Goal: Task Accomplishment & Management: Complete application form

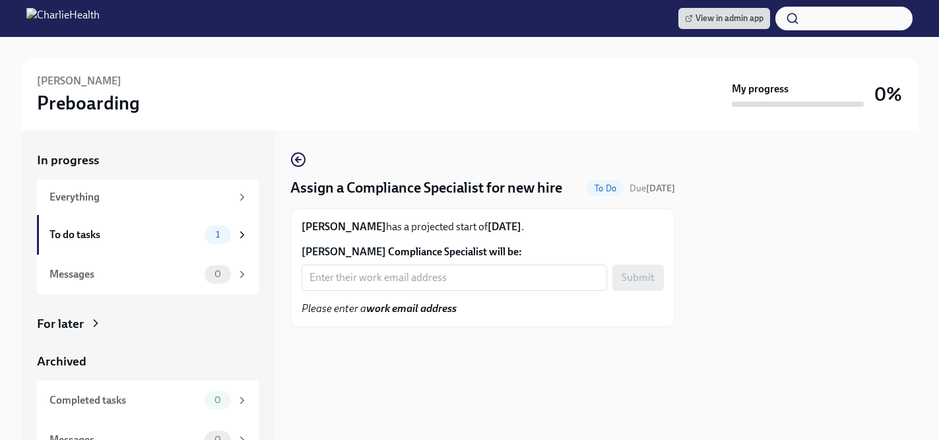
click at [420, 271] on input "Steven Perry's Compliance Specialist will be:" at bounding box center [455, 278] width 306 height 26
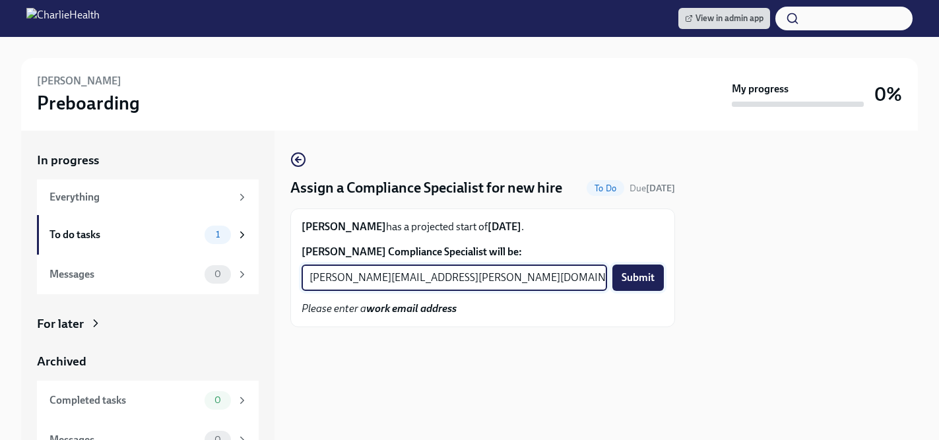
type input "jessica.barrett@charliehealth.com"
click at [633, 275] on span "Submit" at bounding box center [638, 277] width 33 height 13
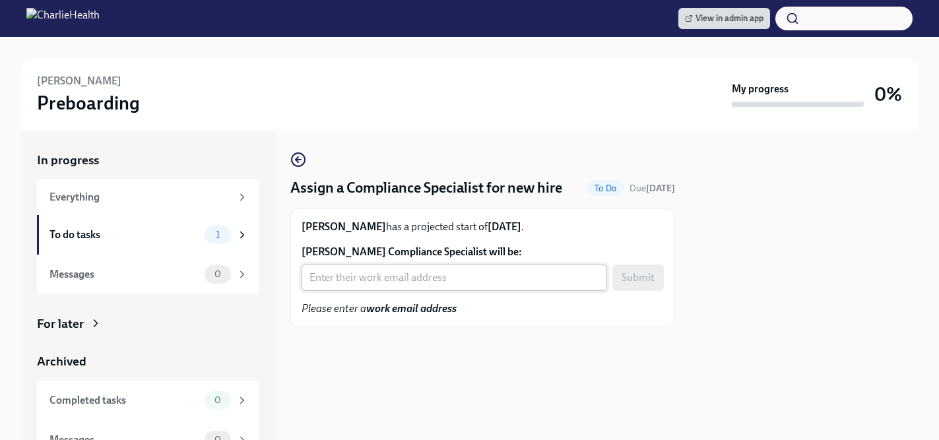
click at [403, 278] on input "[PERSON_NAME] Compliance Specialist will be:" at bounding box center [455, 278] width 306 height 26
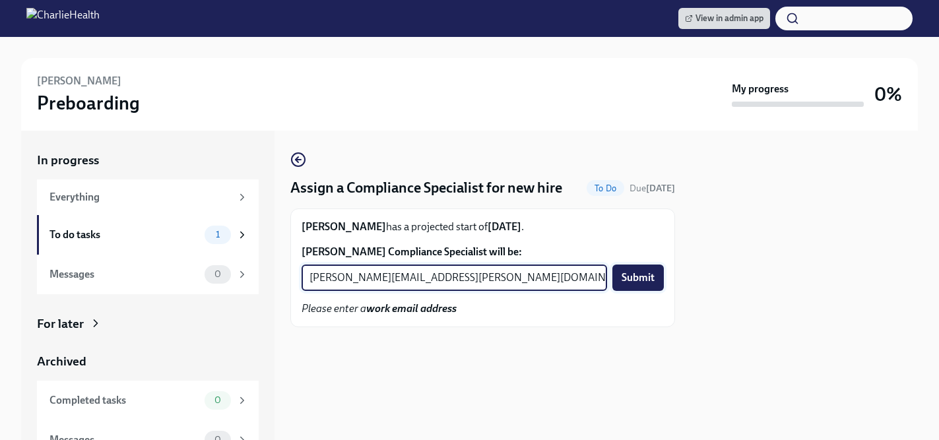
type input "[PERSON_NAME][EMAIL_ADDRESS][PERSON_NAME][DOMAIN_NAME]"
click at [653, 276] on span "Submit" at bounding box center [638, 277] width 33 height 13
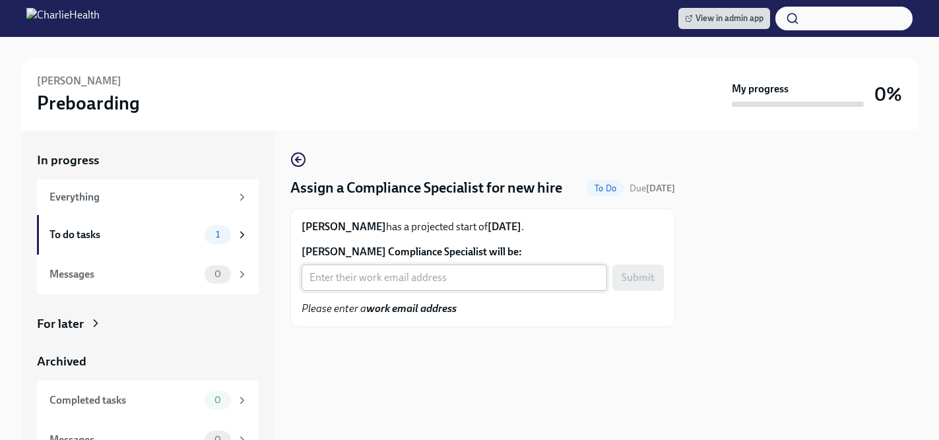
click at [364, 286] on input "[PERSON_NAME] Compliance Specialist will be:" at bounding box center [455, 278] width 306 height 26
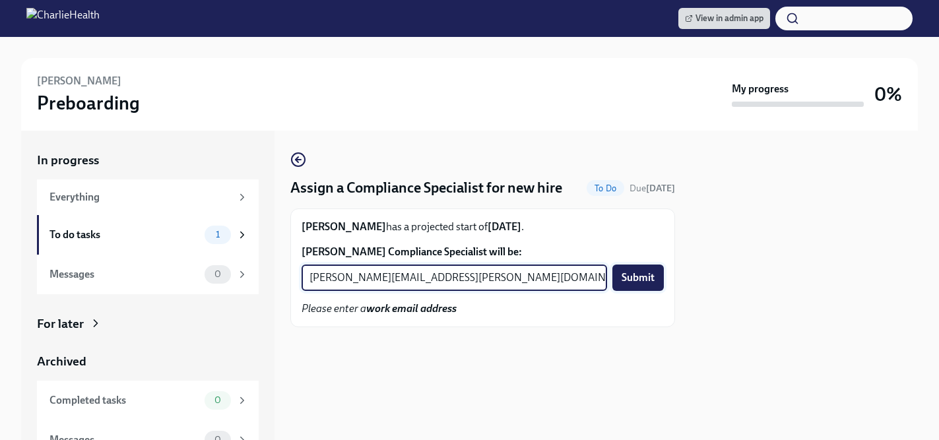
type input "[PERSON_NAME][EMAIL_ADDRESS][PERSON_NAME][DOMAIN_NAME]"
click at [631, 278] on span "Submit" at bounding box center [638, 277] width 33 height 13
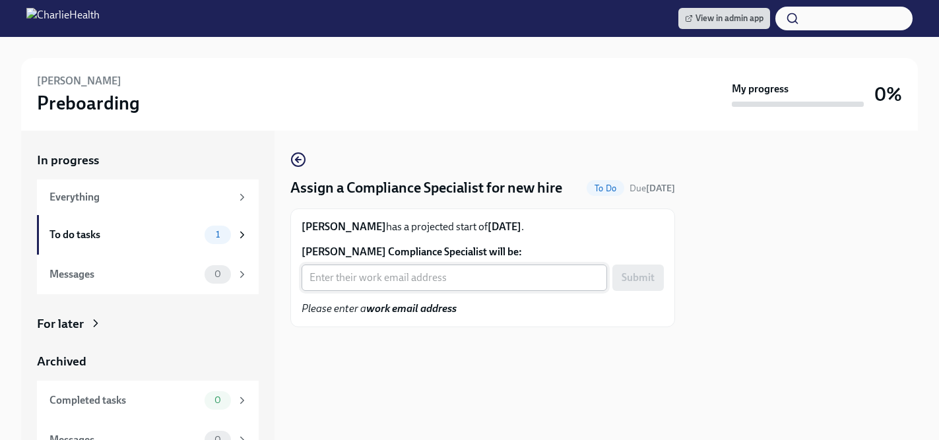
click at [379, 280] on input "Christlin Nieto-Jimenez's Compliance Specialist will be:" at bounding box center [455, 278] width 306 height 26
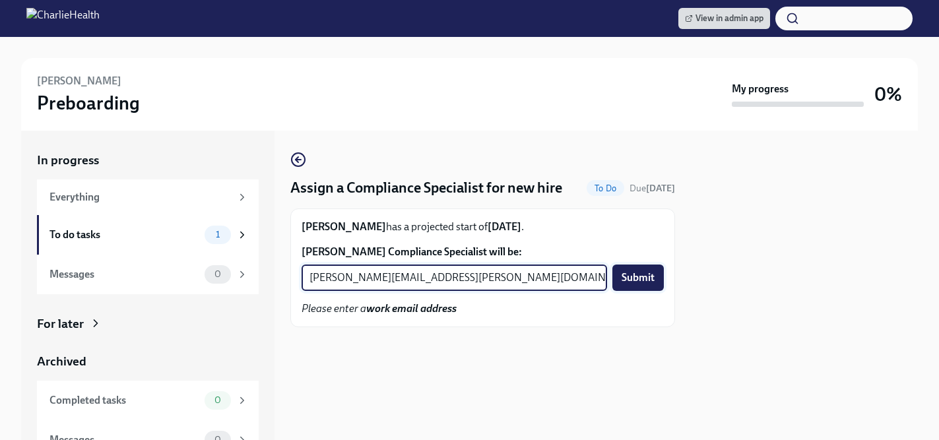
type input "briana.holloway@charliehealth.com"
click at [639, 284] on button "Submit" at bounding box center [637, 278] width 51 height 26
